Goal: Transaction & Acquisition: Purchase product/service

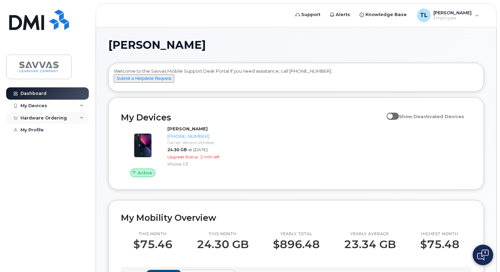
click at [75, 118] on div "Hardware Ordering" at bounding box center [47, 118] width 83 height 12
click at [44, 126] on link "My Orders" at bounding box center [53, 130] width 71 height 13
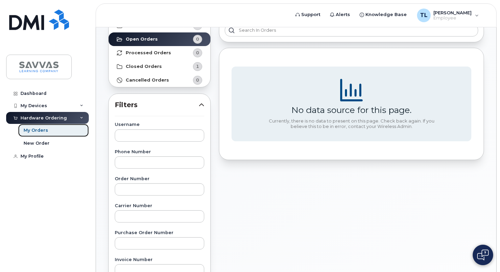
scroll to position [47, 0]
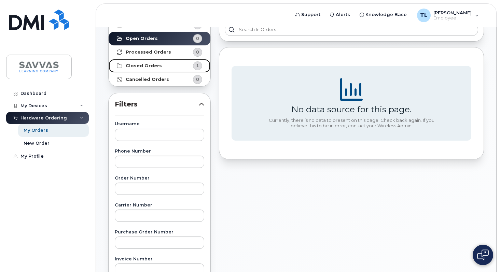
click at [160, 64] on link "Closed Orders 1" at bounding box center [160, 66] width 102 height 14
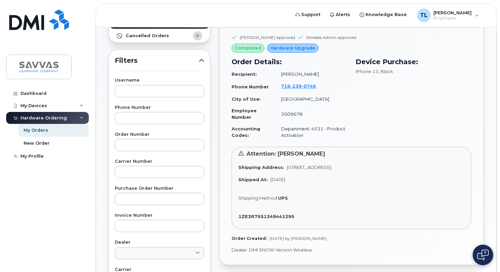
scroll to position [130, 0]
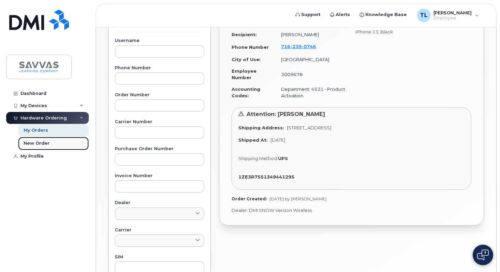
click at [40, 140] on div "New Order" at bounding box center [37, 143] width 26 height 6
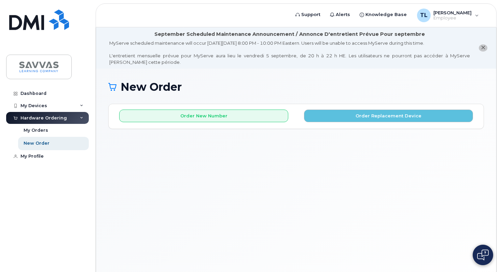
click at [482, 47] on icon "close notification" at bounding box center [483, 47] width 4 height 4
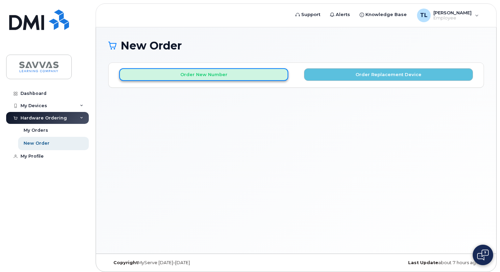
click at [218, 75] on button "Order New Number" at bounding box center [203, 74] width 169 height 13
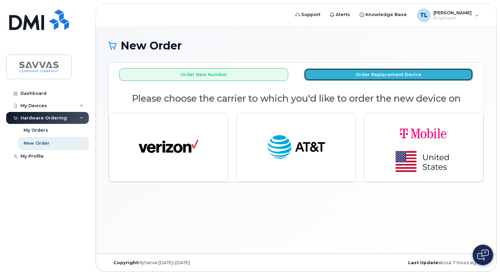
click at [358, 75] on button "Order Replacement Device" at bounding box center [388, 74] width 169 height 13
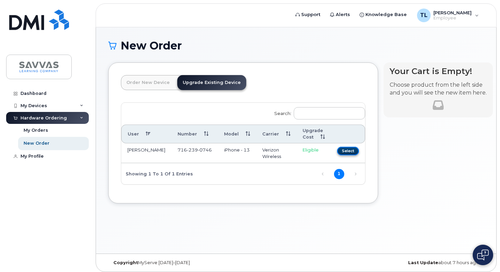
click at [342, 151] on button "Select" at bounding box center [348, 151] width 22 height 9
